Goal: Download file/media

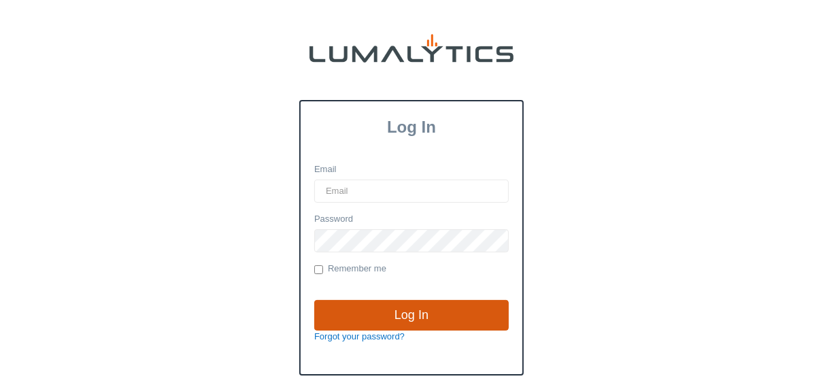
type input "lgray@valleytruckparts.com"
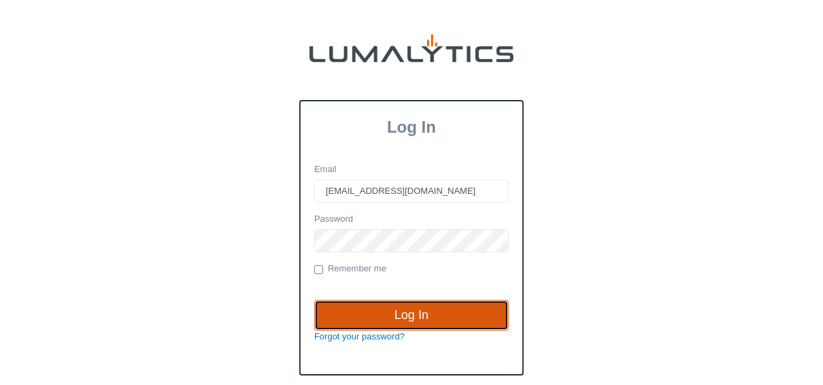
click at [441, 306] on input "Log In" at bounding box center [411, 315] width 195 height 31
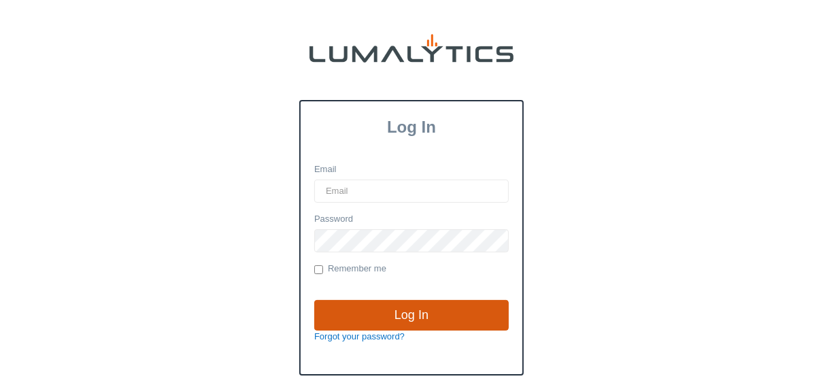
type input "[EMAIL_ADDRESS][DOMAIN_NAME]"
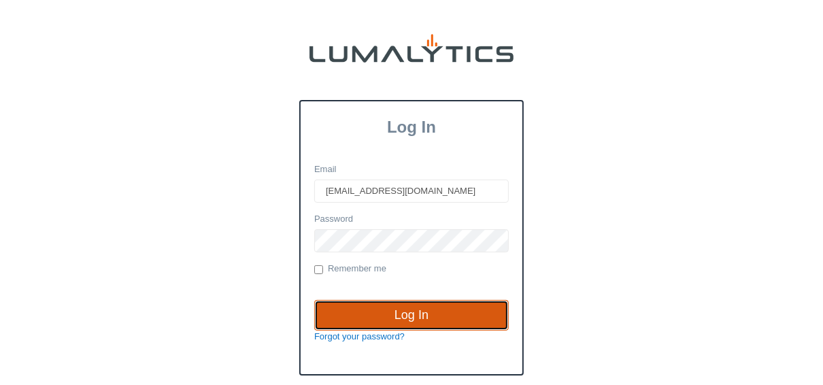
click at [442, 309] on input "Log In" at bounding box center [411, 315] width 195 height 31
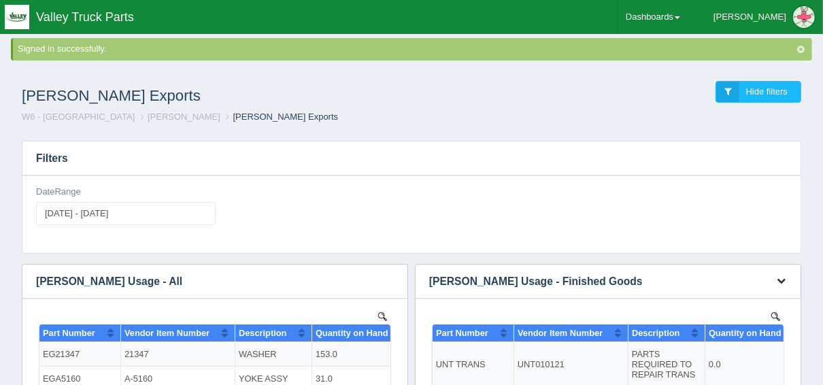
click at [784, 282] on icon "button" at bounding box center [781, 280] width 9 height 9
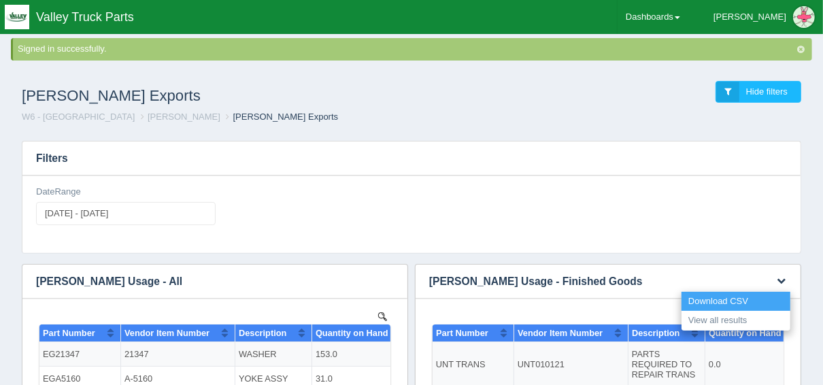
click at [760, 295] on link "Download CSV" at bounding box center [736, 302] width 109 height 20
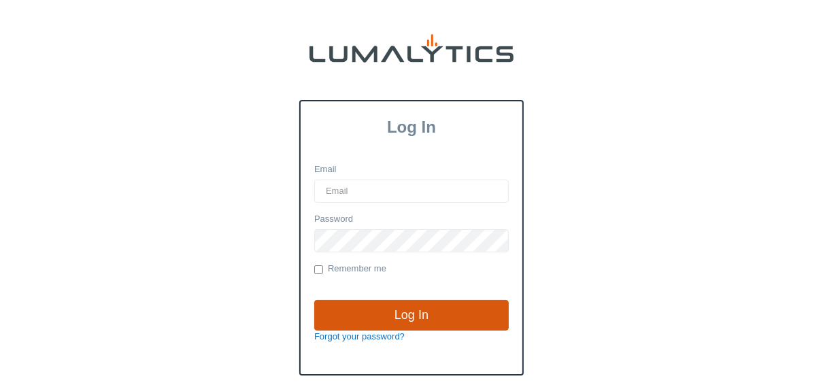
type input "lgray@valleytruckparts.com"
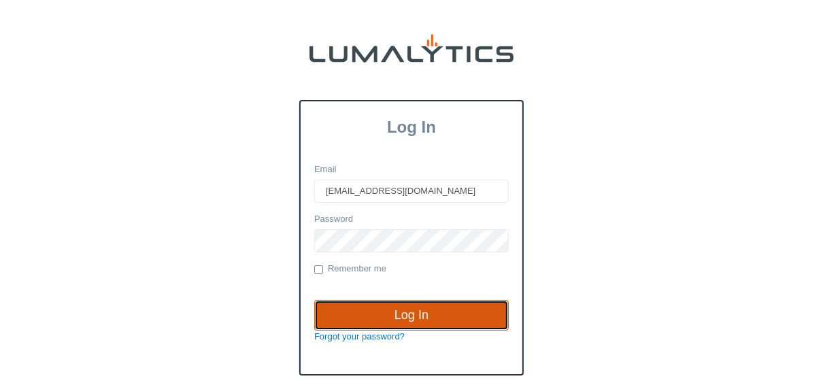
click at [383, 309] on input "Log In" at bounding box center [411, 315] width 195 height 31
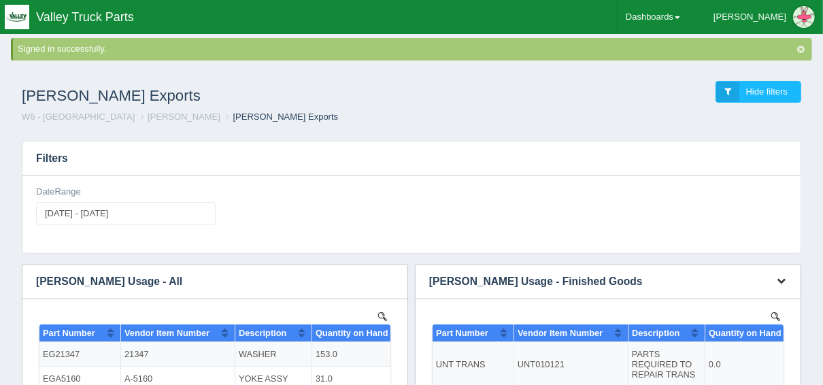
click at [784, 278] on icon "button" at bounding box center [781, 280] width 9 height 9
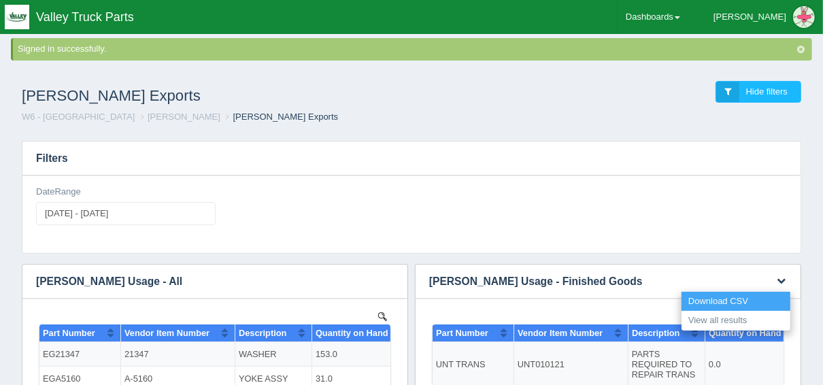
click at [740, 299] on link "Download CSV" at bounding box center [736, 302] width 109 height 20
